Goal: Task Accomplishment & Management: Manage account settings

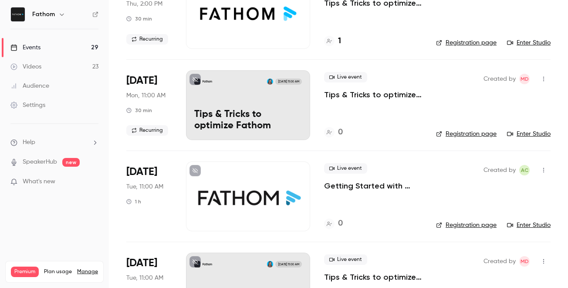
scroll to position [464, 0]
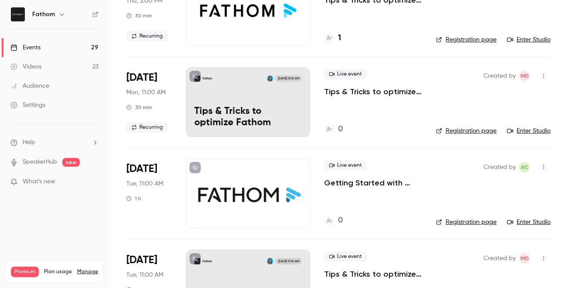
click at [386, 179] on p "Getting Started with Fathom: From Setup to Success" at bounding box center [373, 182] width 98 height 10
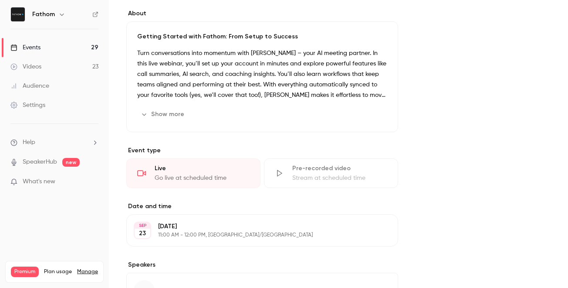
scroll to position [322, 0]
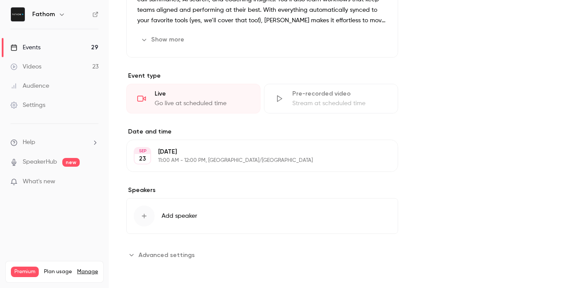
click at [235, 204] on button "Add speaker" at bounding box center [262, 216] width 272 height 36
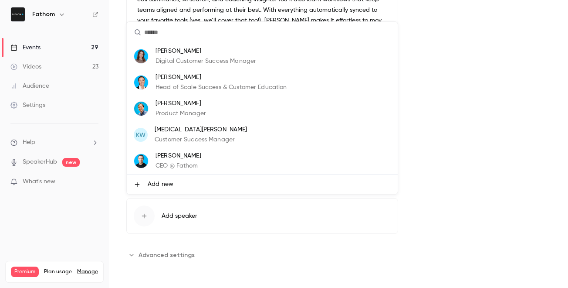
scroll to position [26, 0]
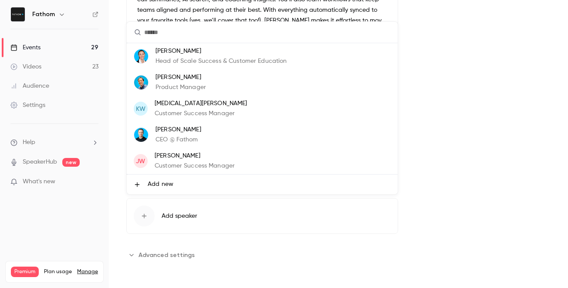
click at [205, 84] on p "Product Manager" at bounding box center [181, 87] width 51 height 9
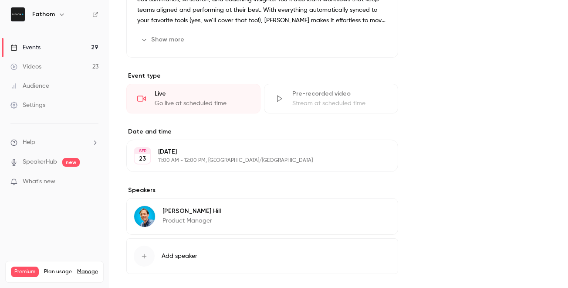
scroll to position [362, 0]
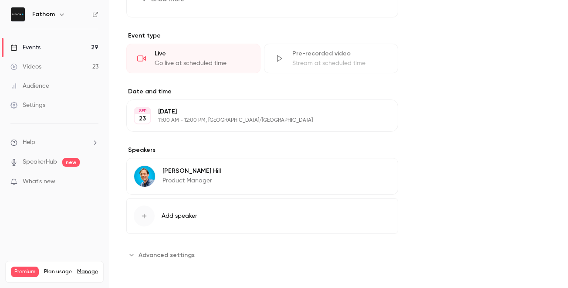
click at [263, 177] on div "[PERSON_NAME] Product Manager Edit" at bounding box center [262, 176] width 272 height 37
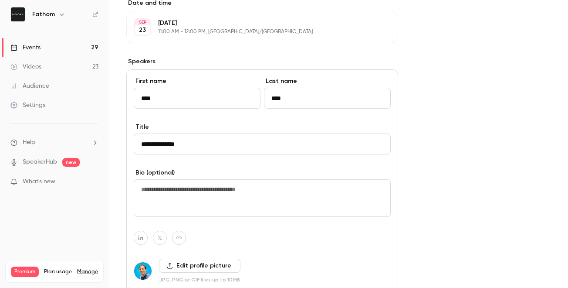
scroll to position [521, 0]
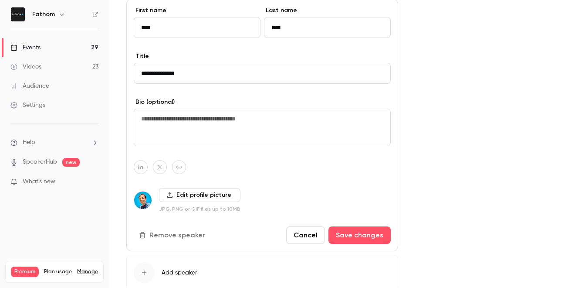
click at [308, 233] on button "Cancel" at bounding box center [305, 234] width 39 height 17
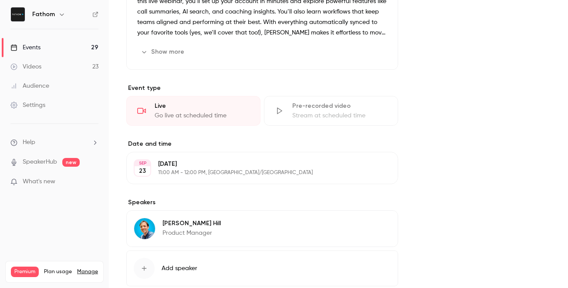
scroll to position [298, 0]
